Goal: Task Accomplishment & Management: Use online tool/utility

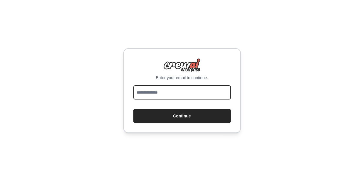
click at [183, 92] on input "email" at bounding box center [182, 92] width 98 height 14
type input "**********"
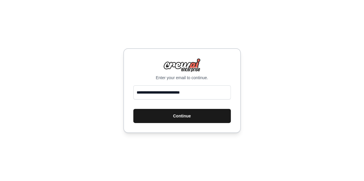
click at [172, 114] on button "Continue" at bounding box center [182, 116] width 98 height 14
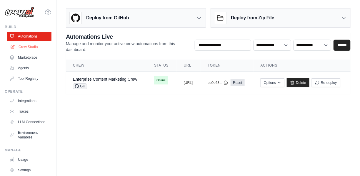
click at [32, 45] on link "Crew Studio" at bounding box center [30, 46] width 44 height 9
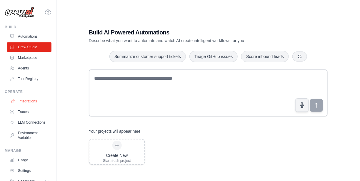
click at [31, 102] on link "Integrations" at bounding box center [30, 100] width 44 height 9
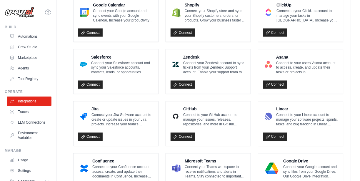
scroll to position [369, 0]
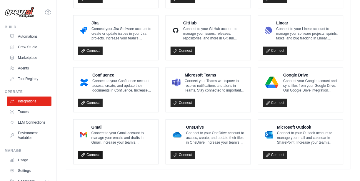
click at [93, 152] on link "Connect" at bounding box center [90, 154] width 24 height 8
